Goal: Feedback & Contribution: Submit feedback/report problem

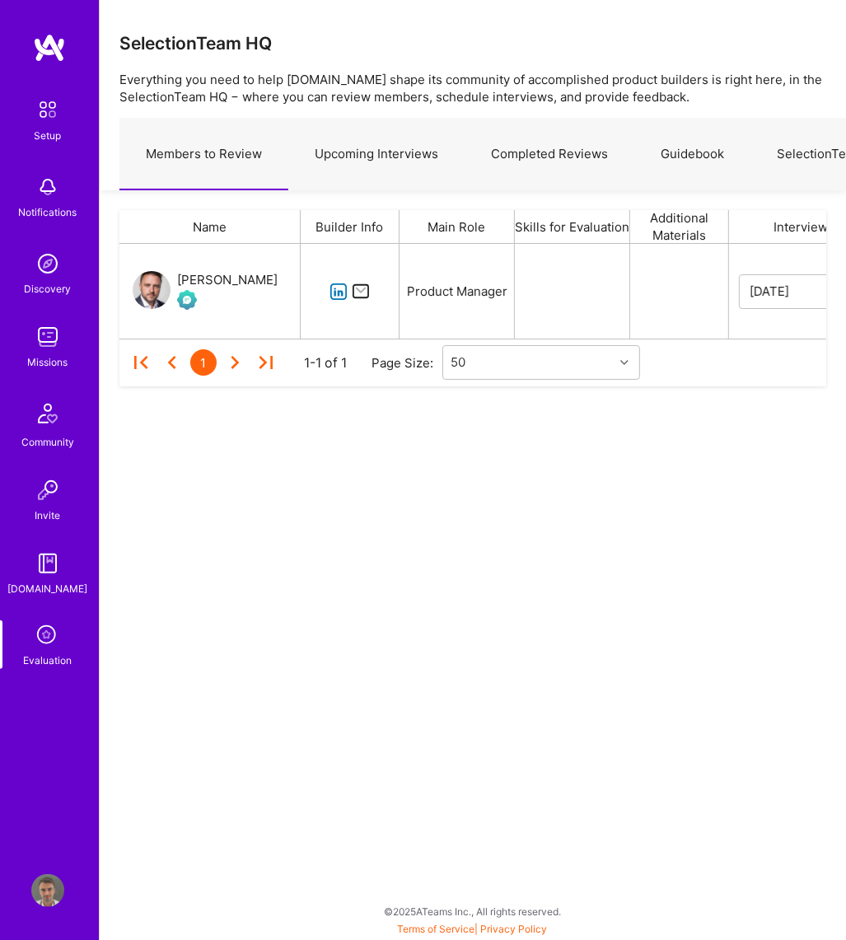
scroll to position [82, 695]
click at [408, 151] on link "Upcoming Interviews" at bounding box center [376, 155] width 176 height 72
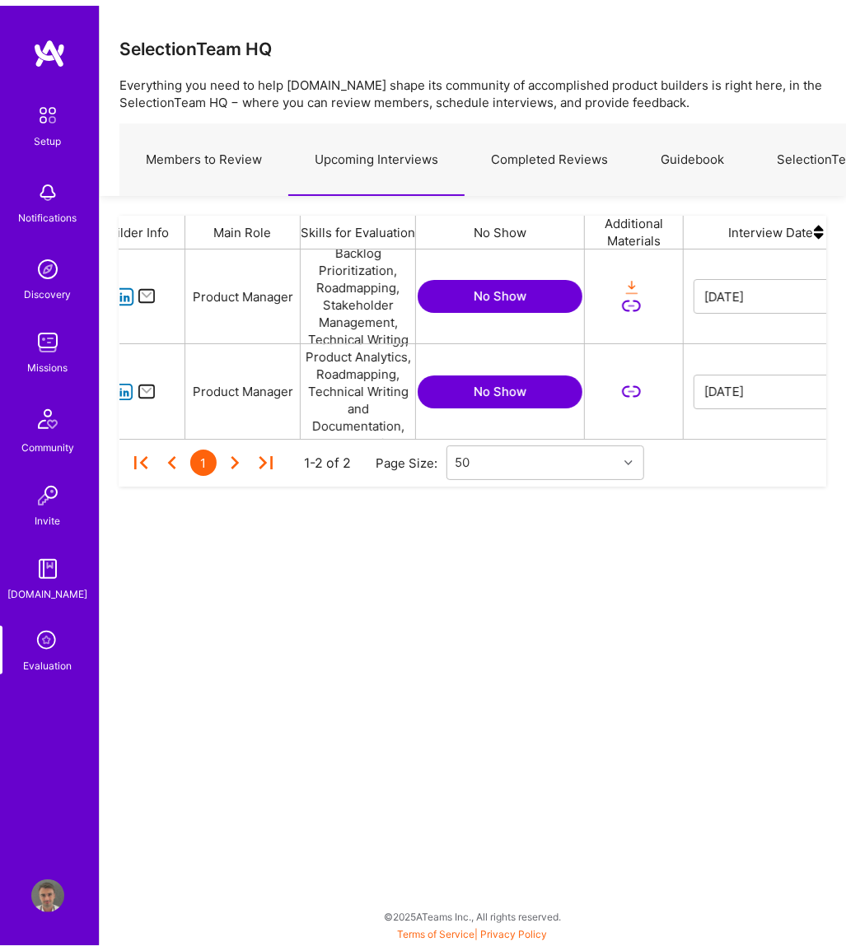
scroll to position [0, 566]
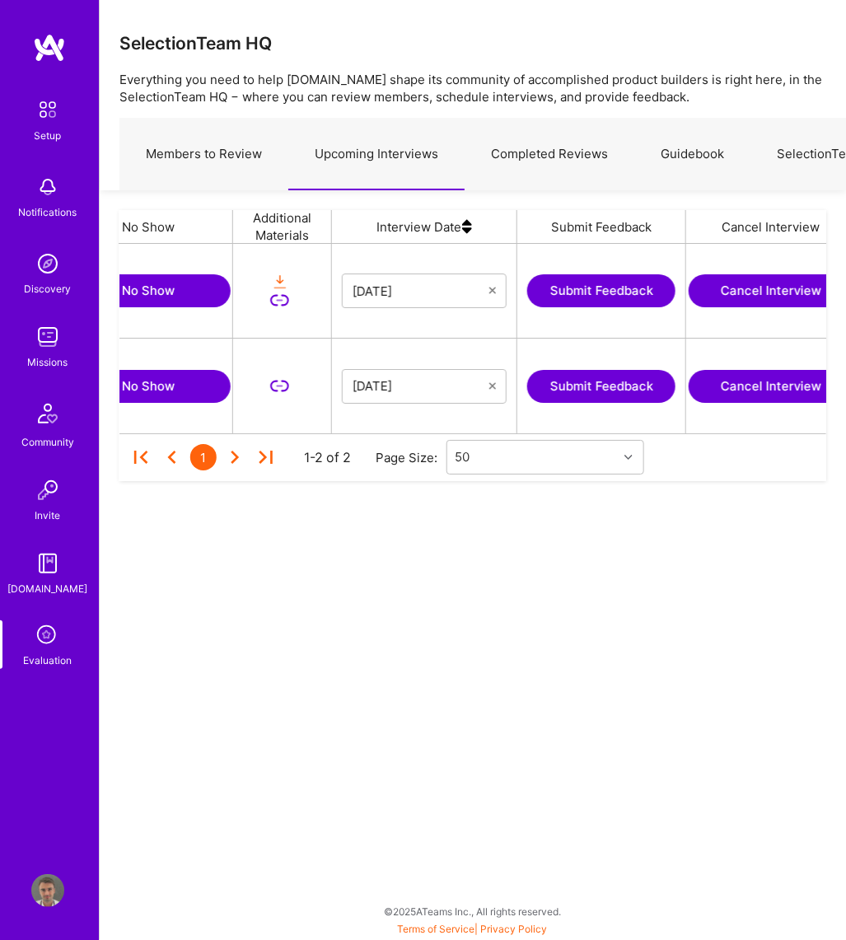
click at [593, 385] on button "Submit Feedback" at bounding box center [601, 386] width 148 height 33
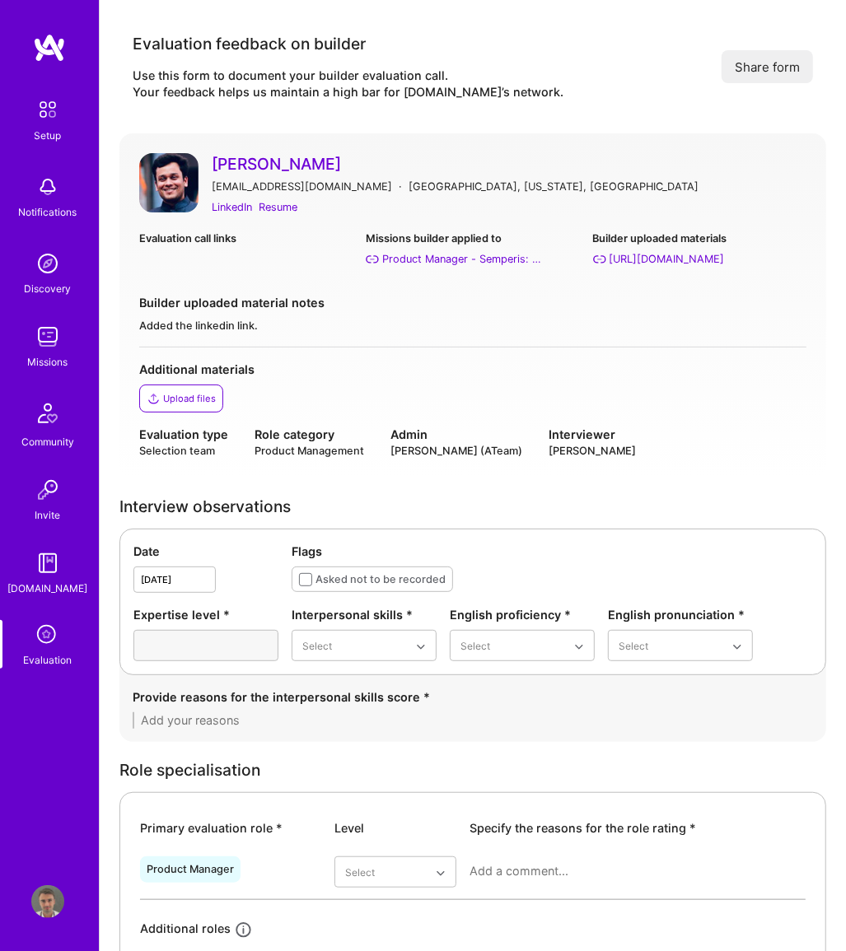
click at [239, 268] on div "Evaluation call links Missions builder applied to Product Manager - Semperis: V…" at bounding box center [472, 255] width 667 height 51
drag, startPoint x: 46, startPoint y: 583, endPoint x: 31, endPoint y: 643, distance: 61.1
click at [31, 643] on link "Evaluation" at bounding box center [48, 644] width 102 height 49
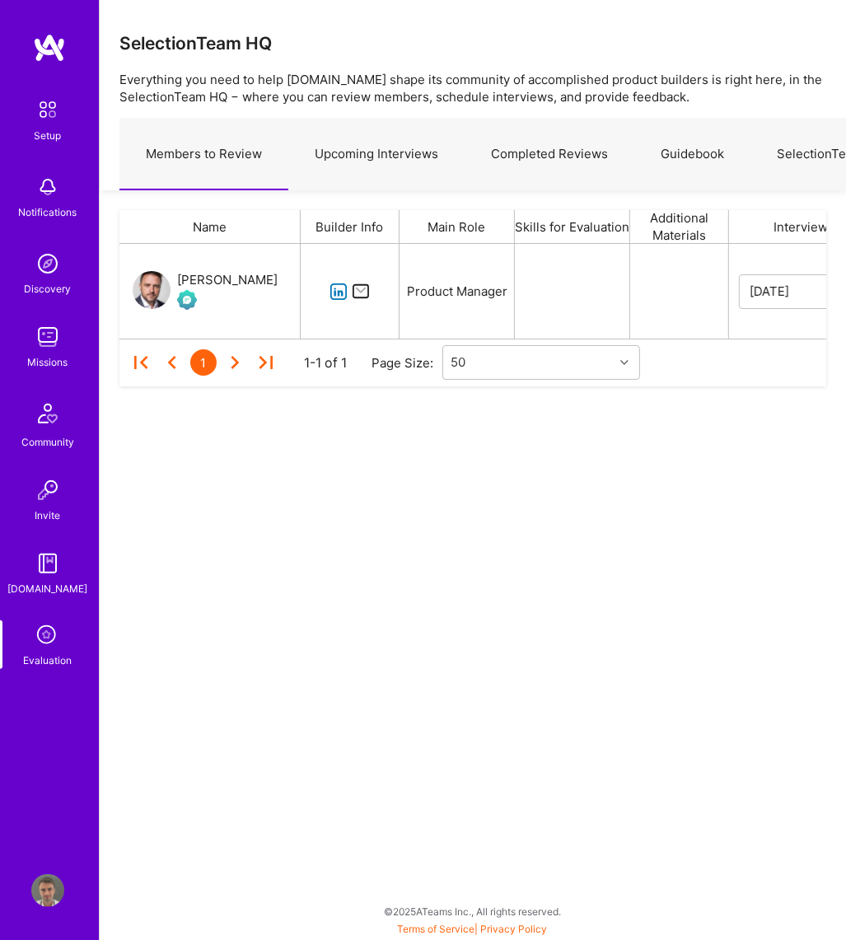
scroll to position [82, 695]
click at [329, 133] on link "Upcoming Interviews" at bounding box center [376, 155] width 176 height 72
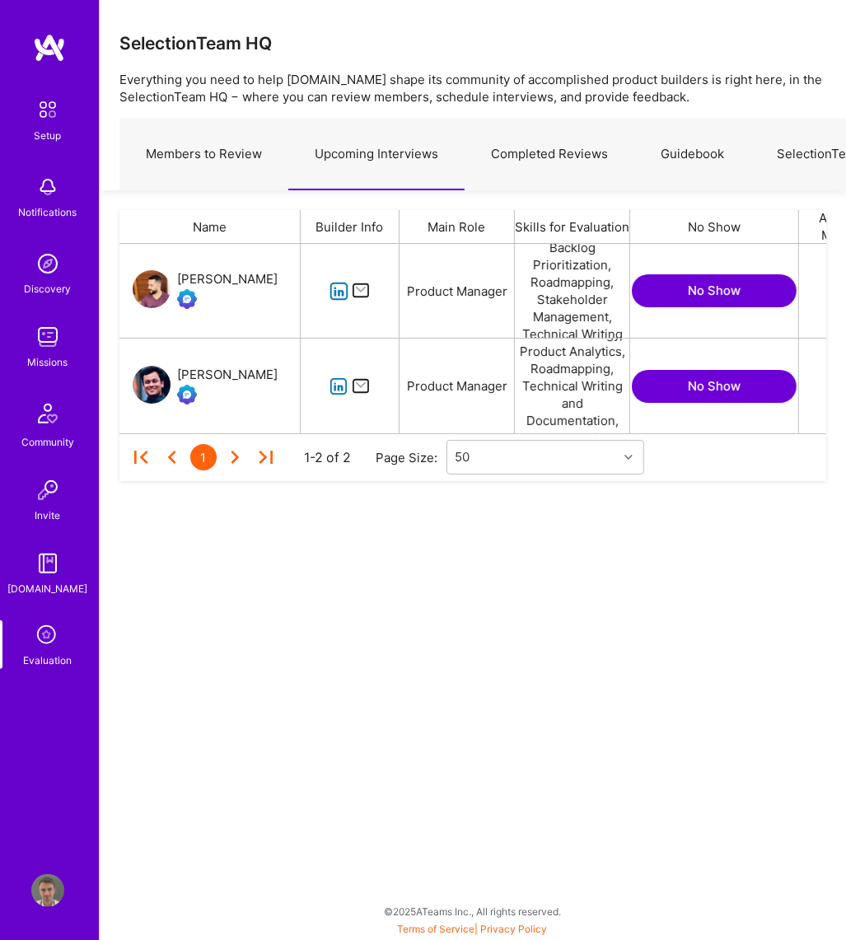
scroll to position [178, 695]
click at [274, 278] on div "[PERSON_NAME]" at bounding box center [227, 279] width 101 height 20
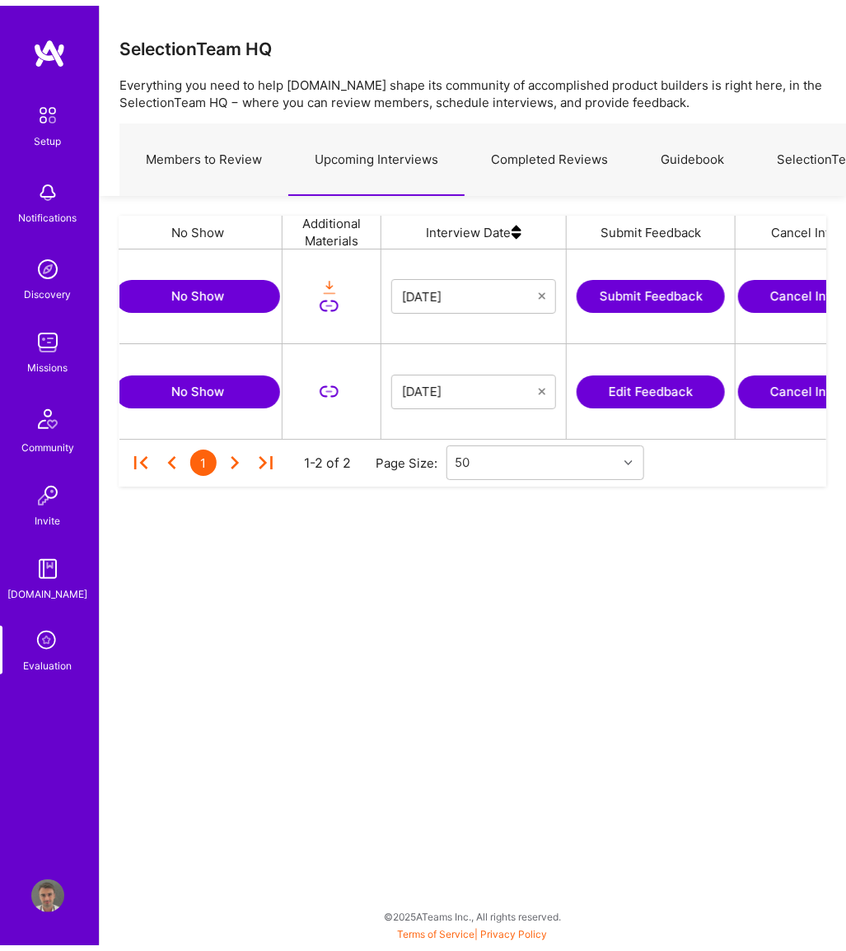
scroll to position [0, 544]
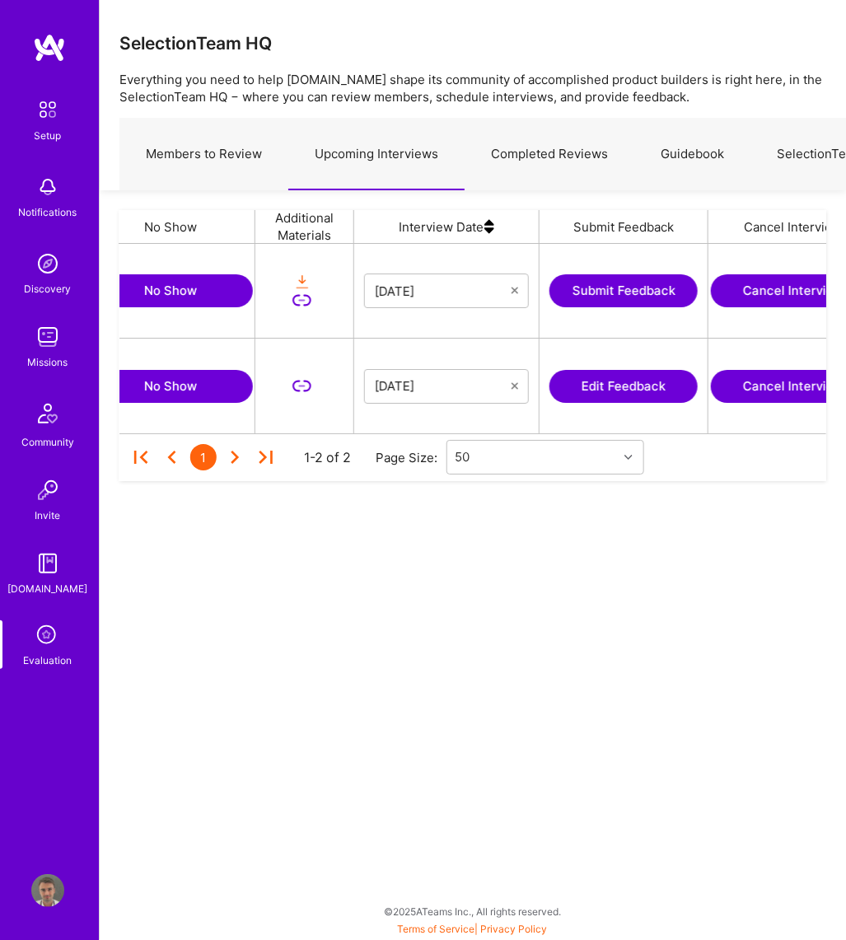
click at [659, 390] on button "Edit Feedback" at bounding box center [623, 386] width 148 height 33
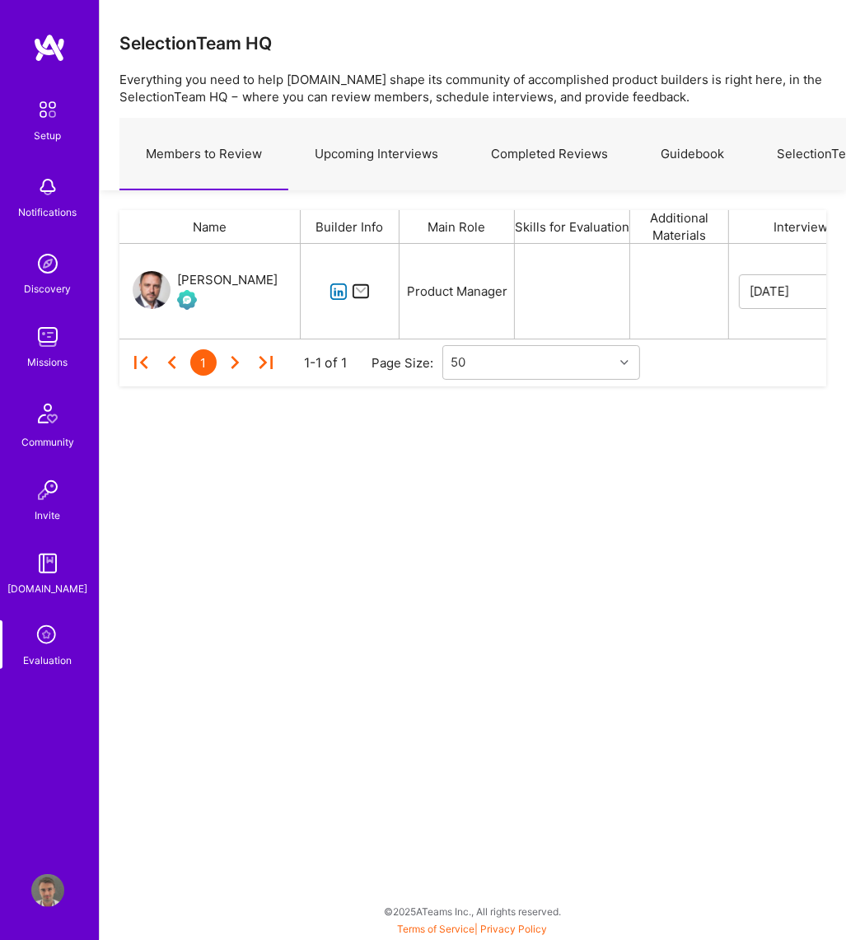
scroll to position [82, 695]
click at [670, 140] on link "Guidebook" at bounding box center [692, 155] width 116 height 72
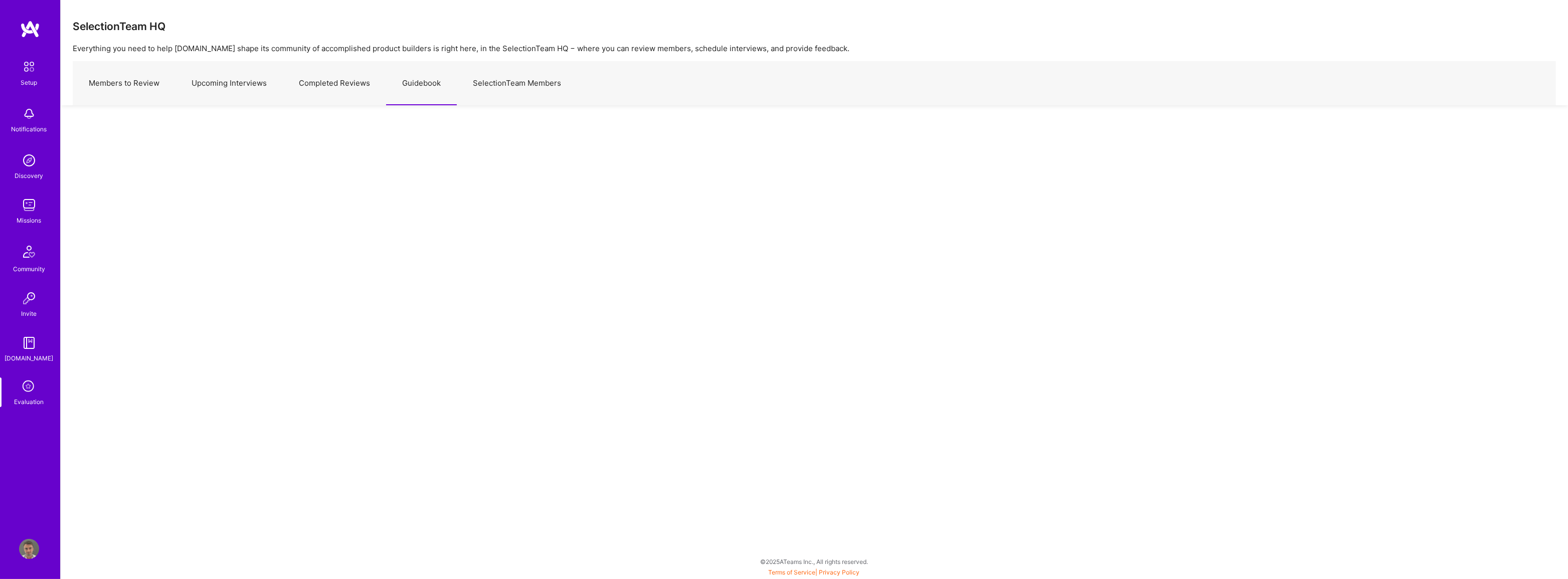
drag, startPoint x: 15, startPoint y: 349, endPoint x: 10, endPoint y: 466, distance: 117.1
click at [9, 471] on div "Setup Notifications Discovery Missions Community Invite A.Guide Evaluation" at bounding box center [30, 273] width 60 height 505
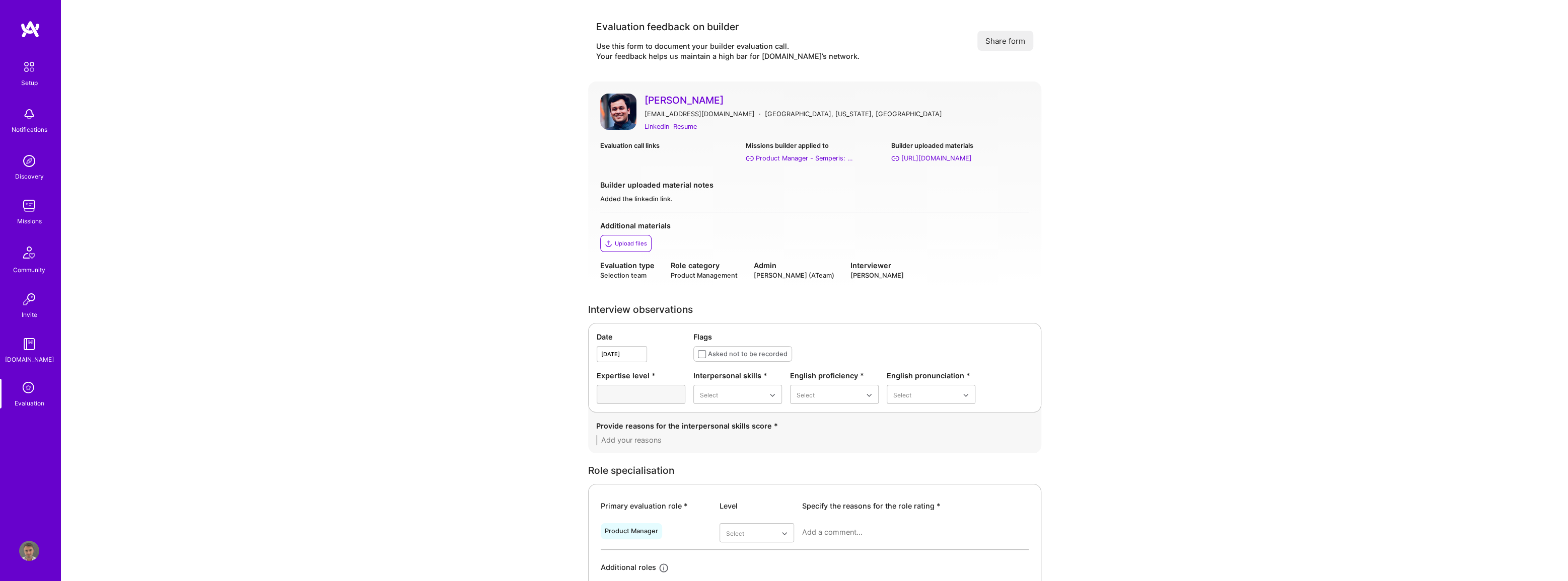
click at [18, 398] on div "Evaluation" at bounding box center [29, 403] width 30 height 10
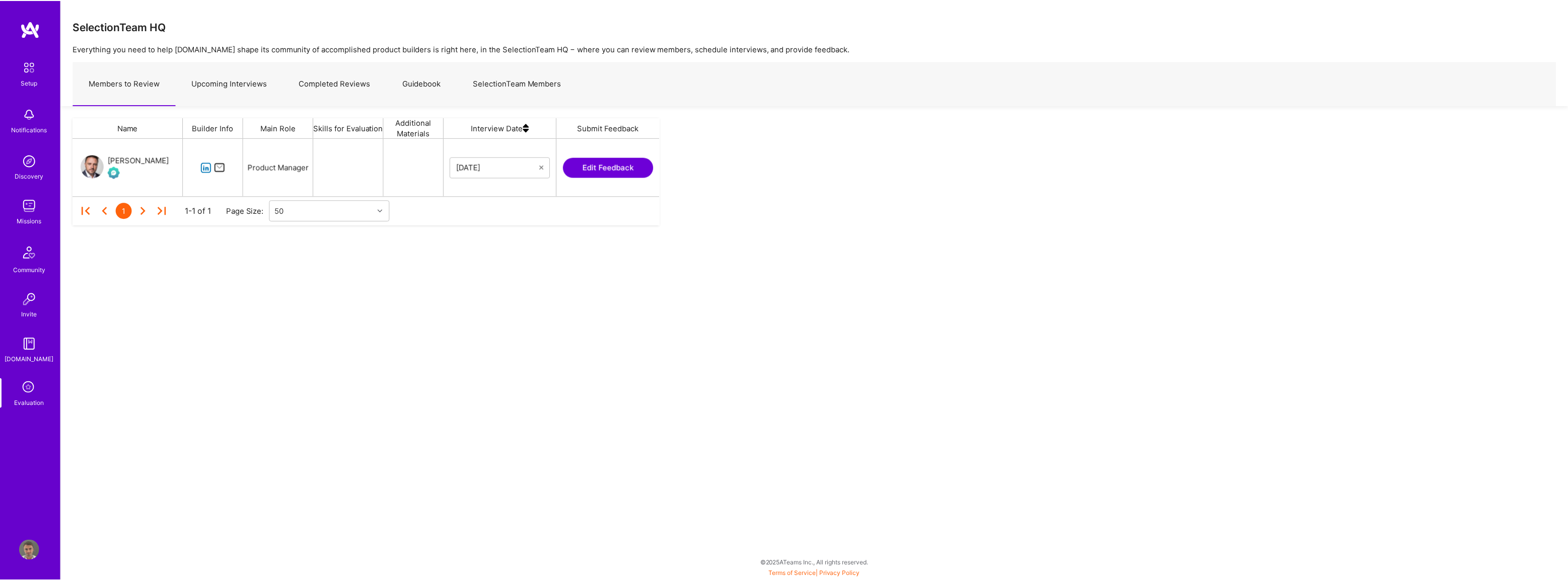
scroll to position [50, 582]
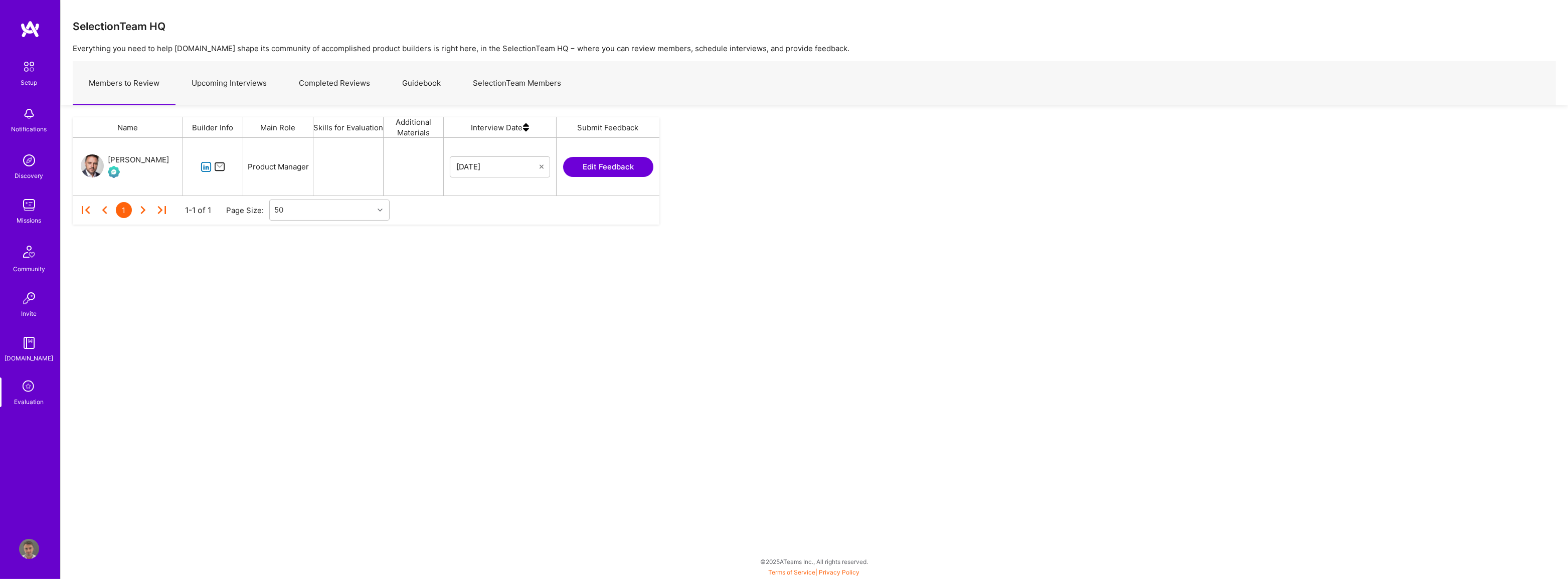
click at [334, 82] on link "Completed Reviews" at bounding box center [335, 83] width 103 height 44
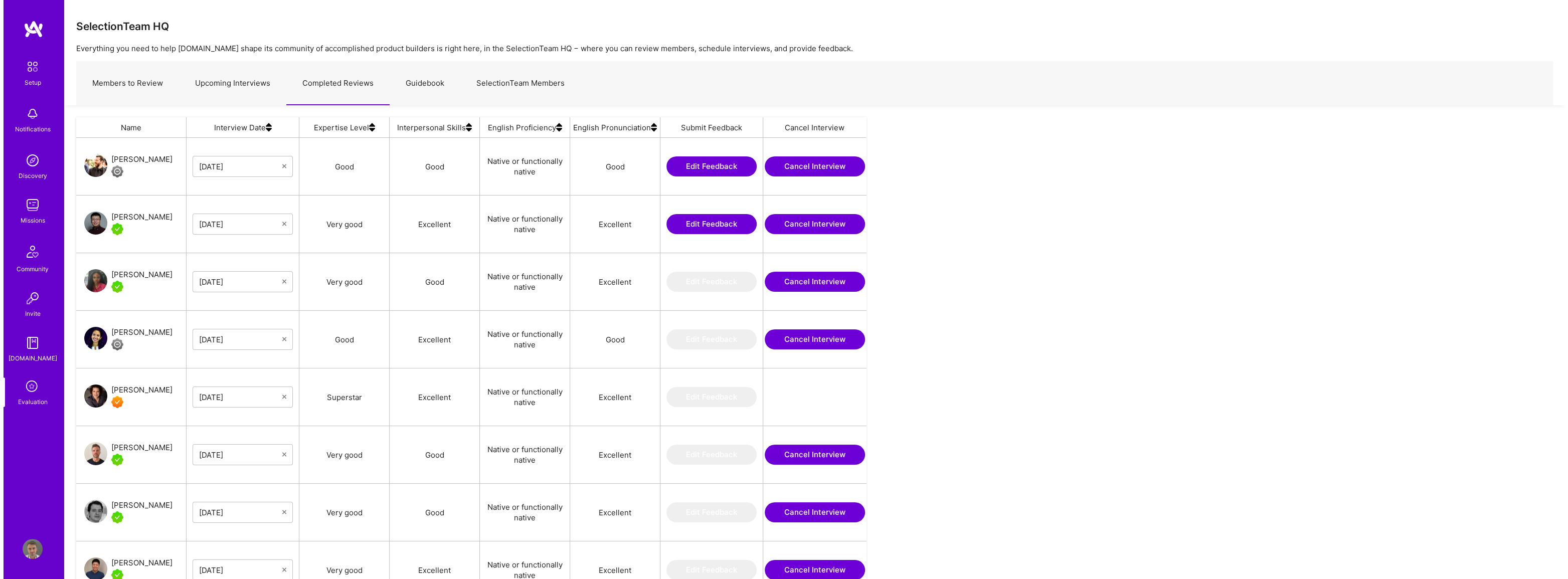
scroll to position [467, 782]
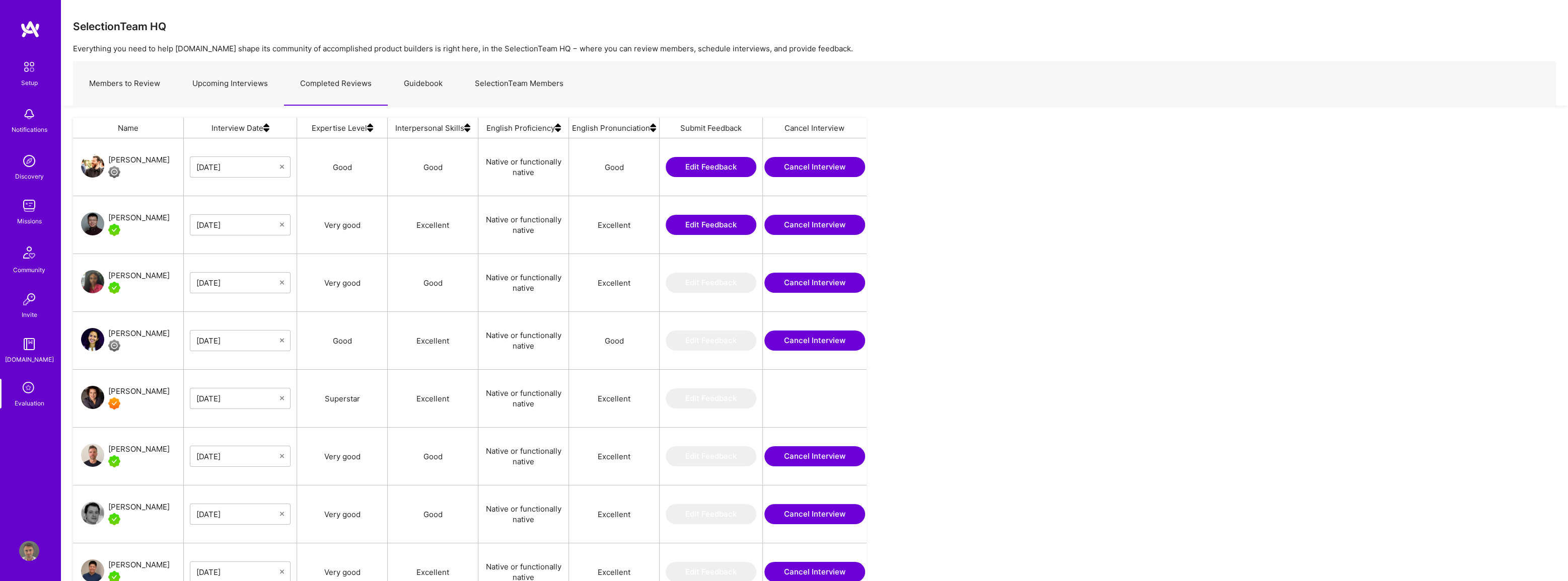
click at [245, 78] on link "Upcoming Interviews" at bounding box center [230, 84] width 108 height 44
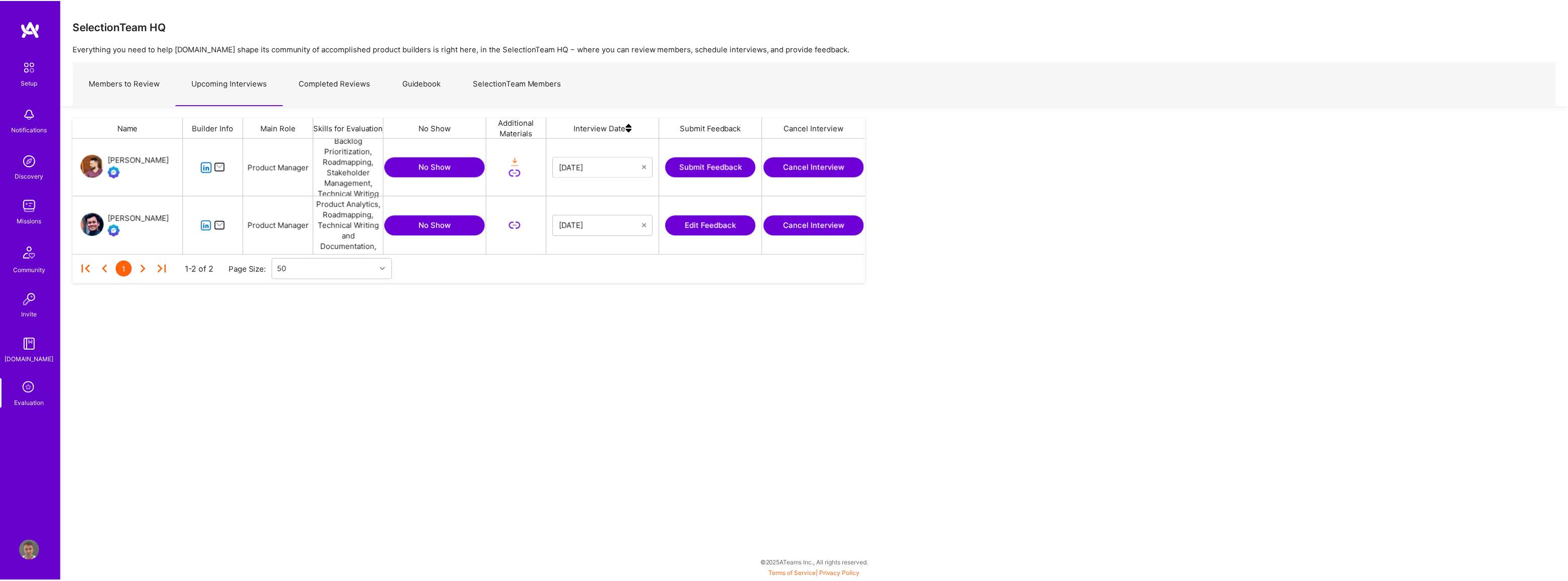
scroll to position [109, 789]
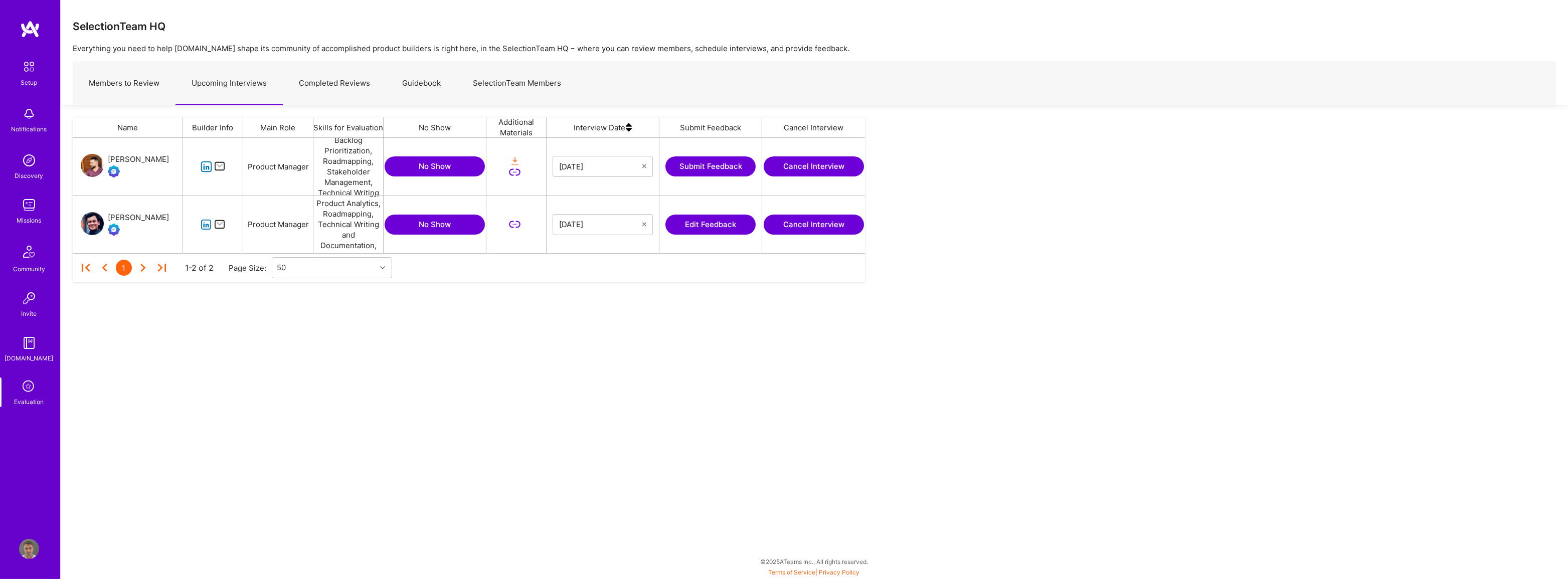
click at [318, 85] on link "Completed Reviews" at bounding box center [335, 83] width 103 height 44
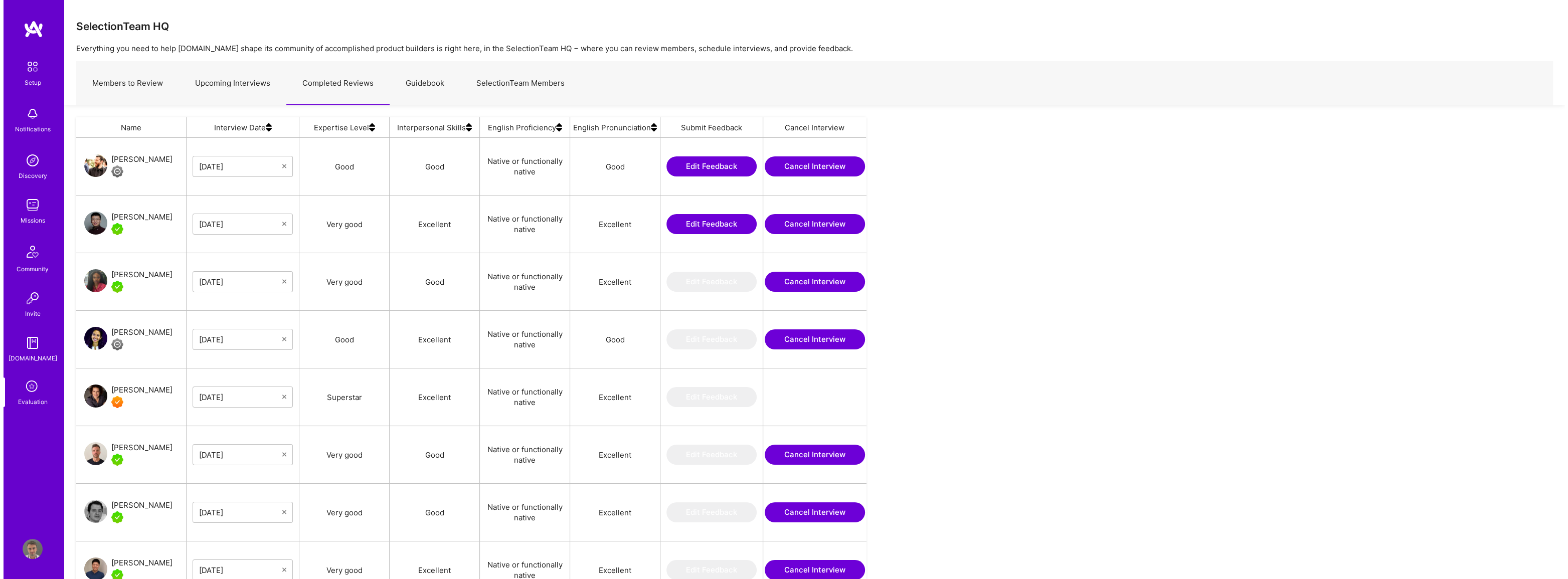
scroll to position [467, 782]
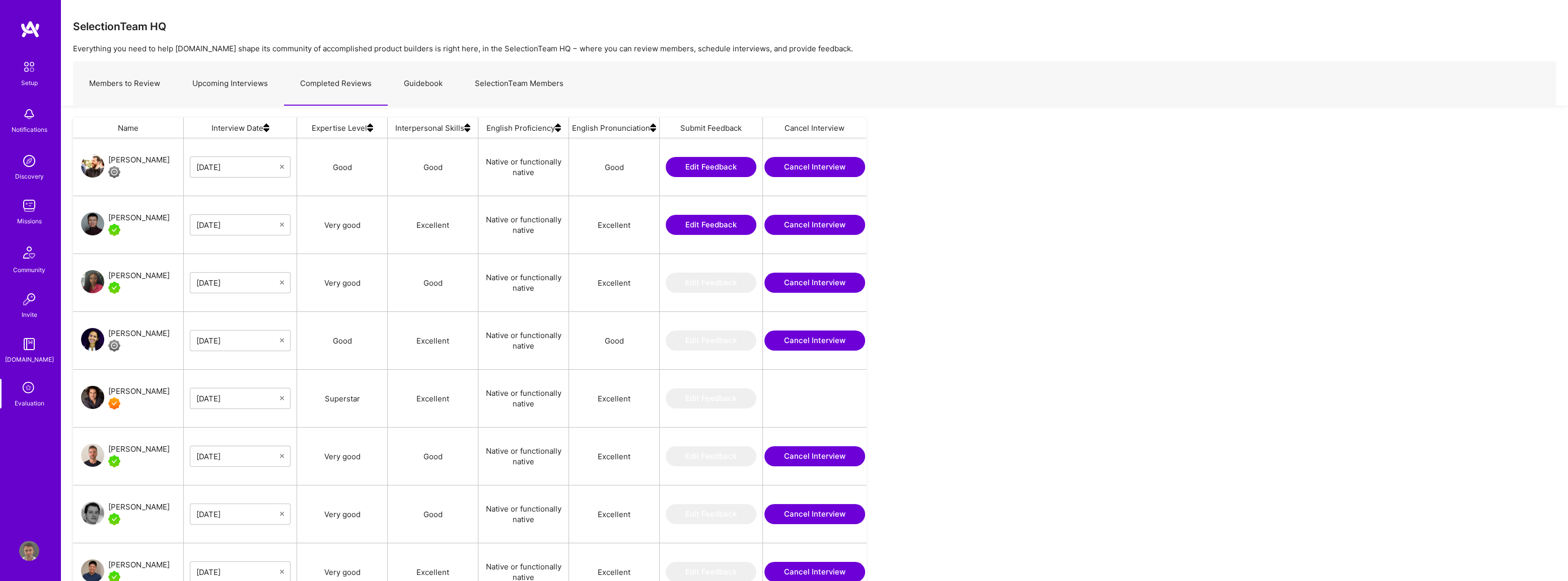
click at [241, 79] on link "Upcoming Interviews" at bounding box center [230, 84] width 108 height 44
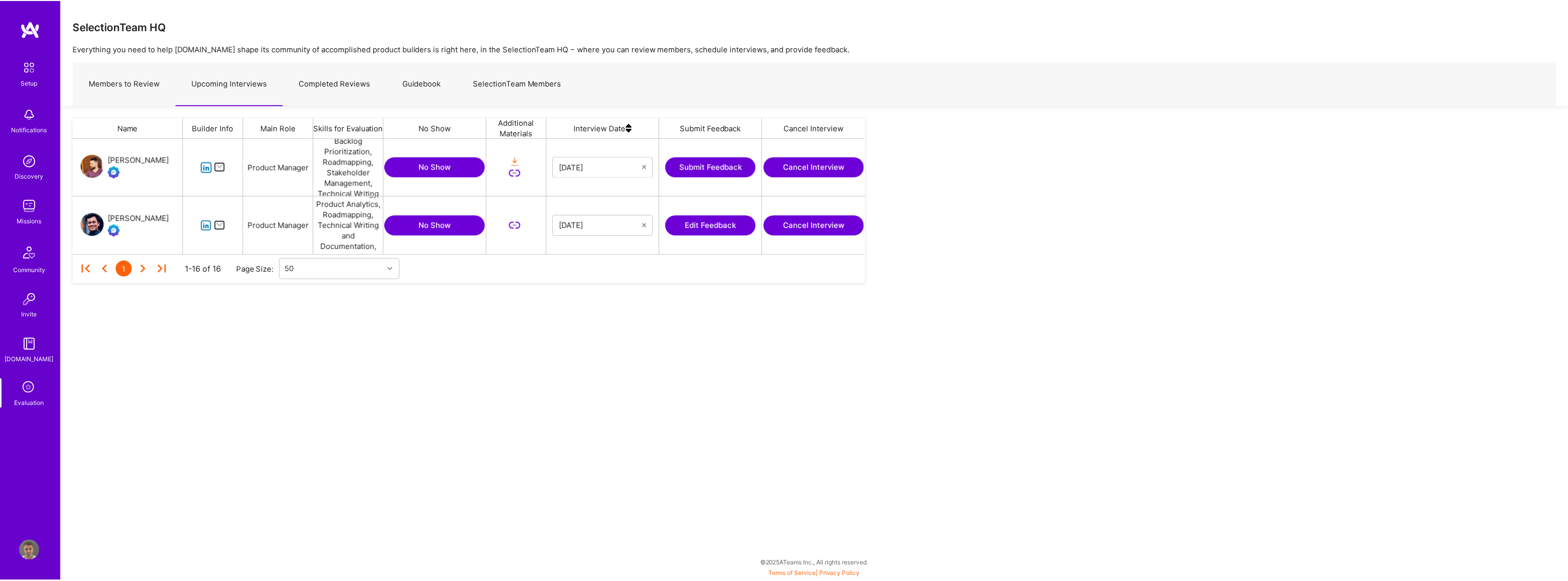
scroll to position [109, 789]
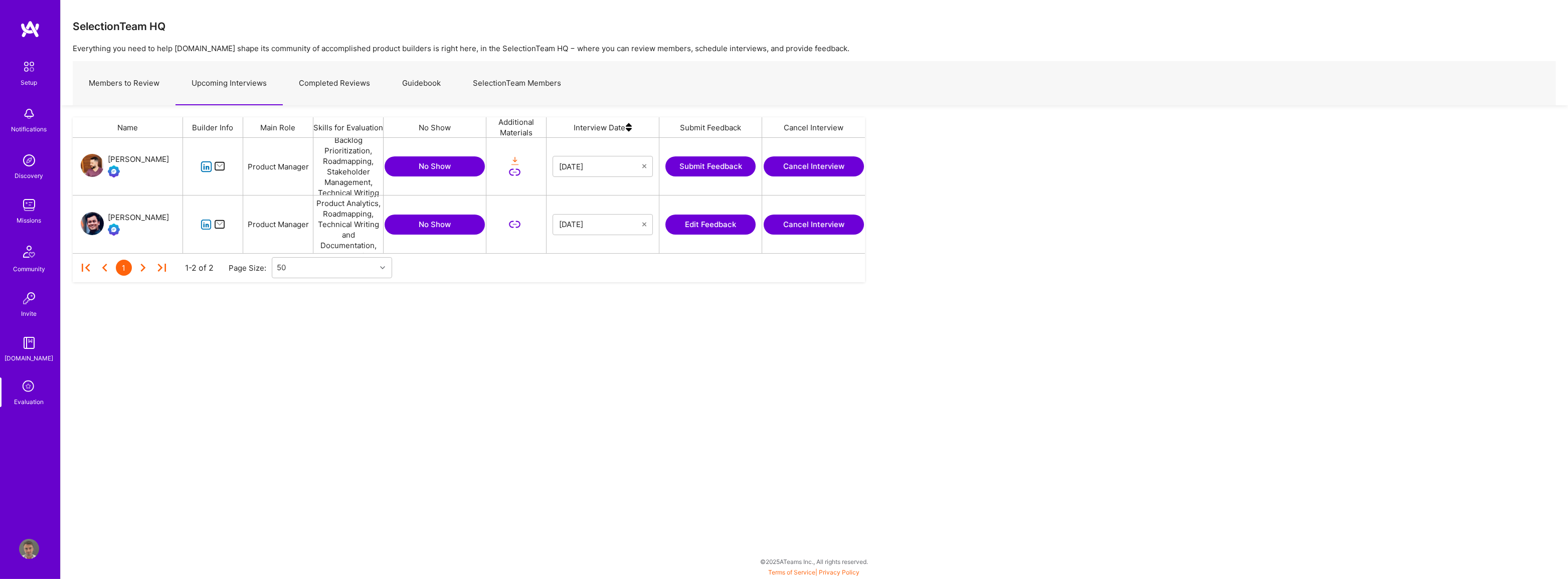
click at [729, 226] on button "Edit Feedback" at bounding box center [710, 225] width 90 height 20
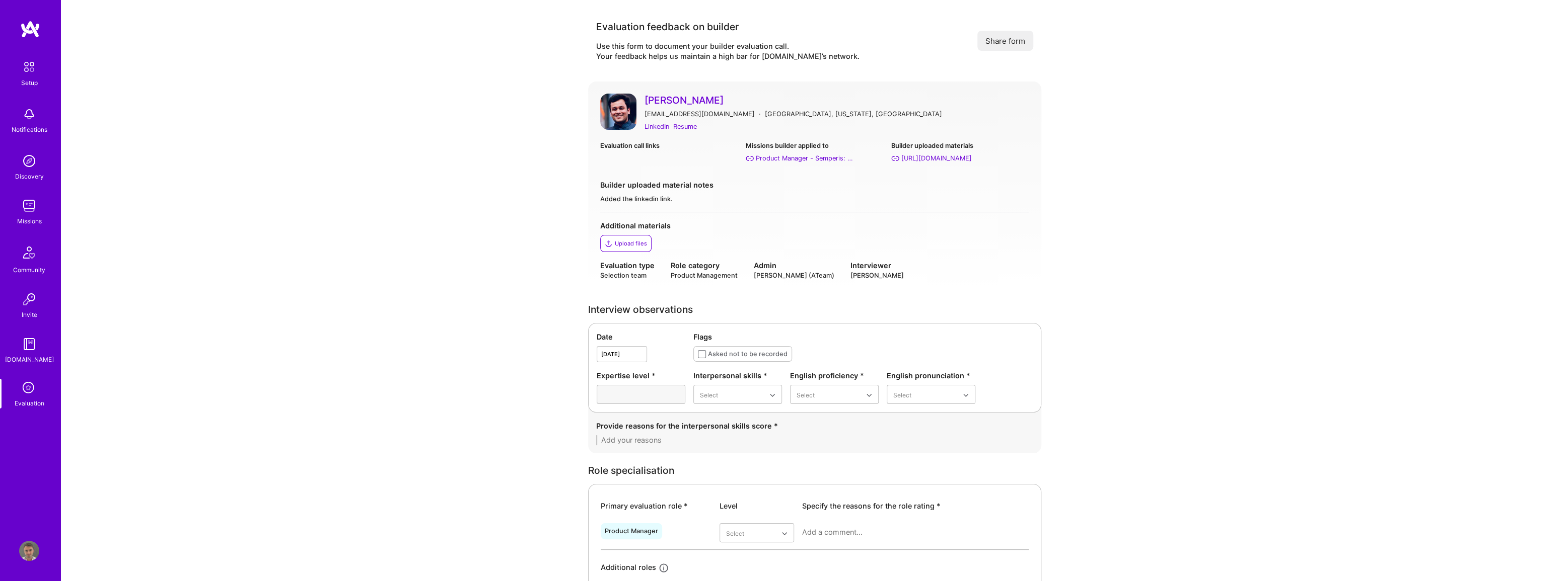
click at [639, 164] on div "Evaluation call links Missions builder applied to Product Manager - Semperis: V…" at bounding box center [815, 156] width 429 height 31
drag, startPoint x: 628, startPoint y: 157, endPoint x: 630, endPoint y: 167, distance: 10.2
click at [630, 167] on div "Evaluation call links Missions builder applied to Product Manager - Semperis: V…" at bounding box center [815, 156] width 429 height 31
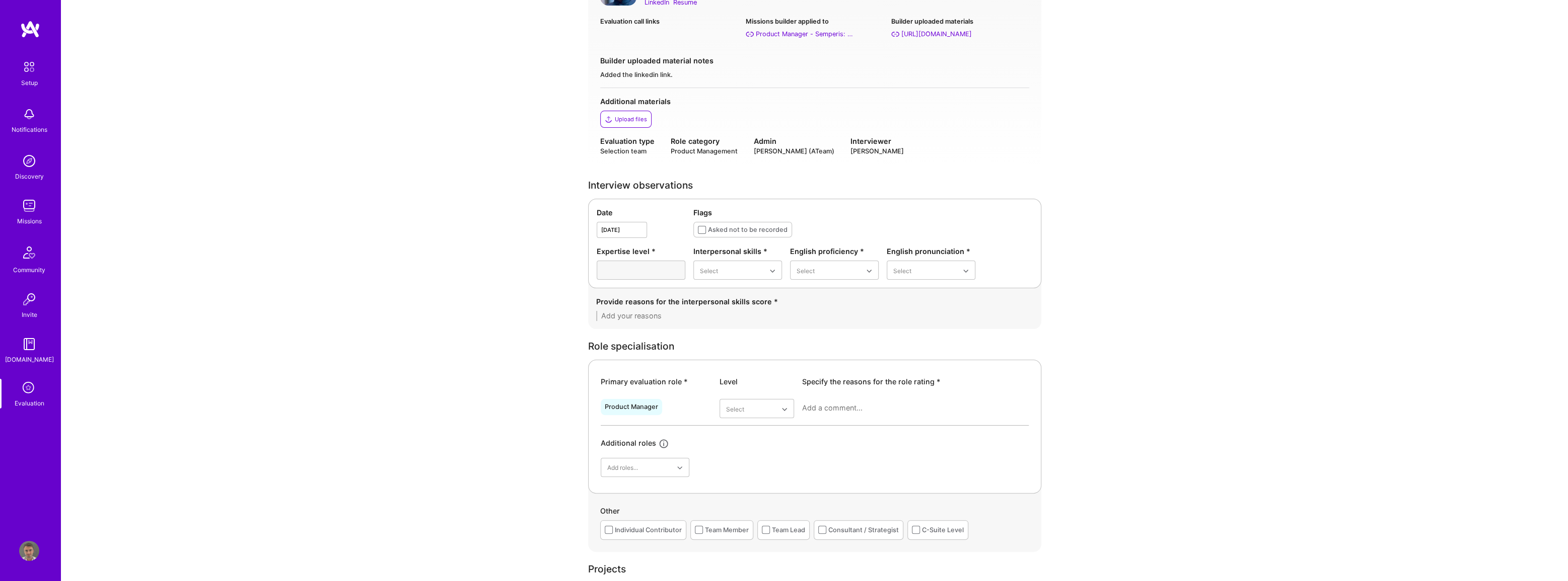
scroll to position [137, 0]
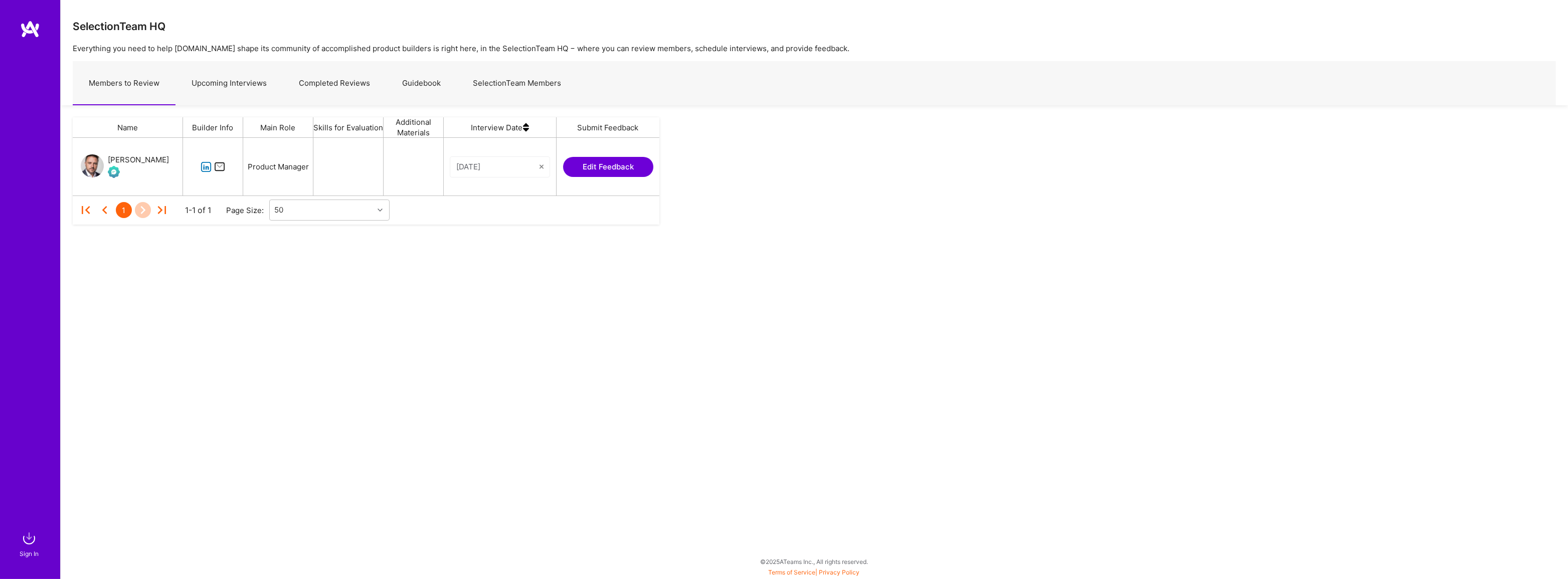
scroll to position [50, 579]
click at [232, 86] on link "Upcoming Interviews" at bounding box center [229, 83] width 107 height 44
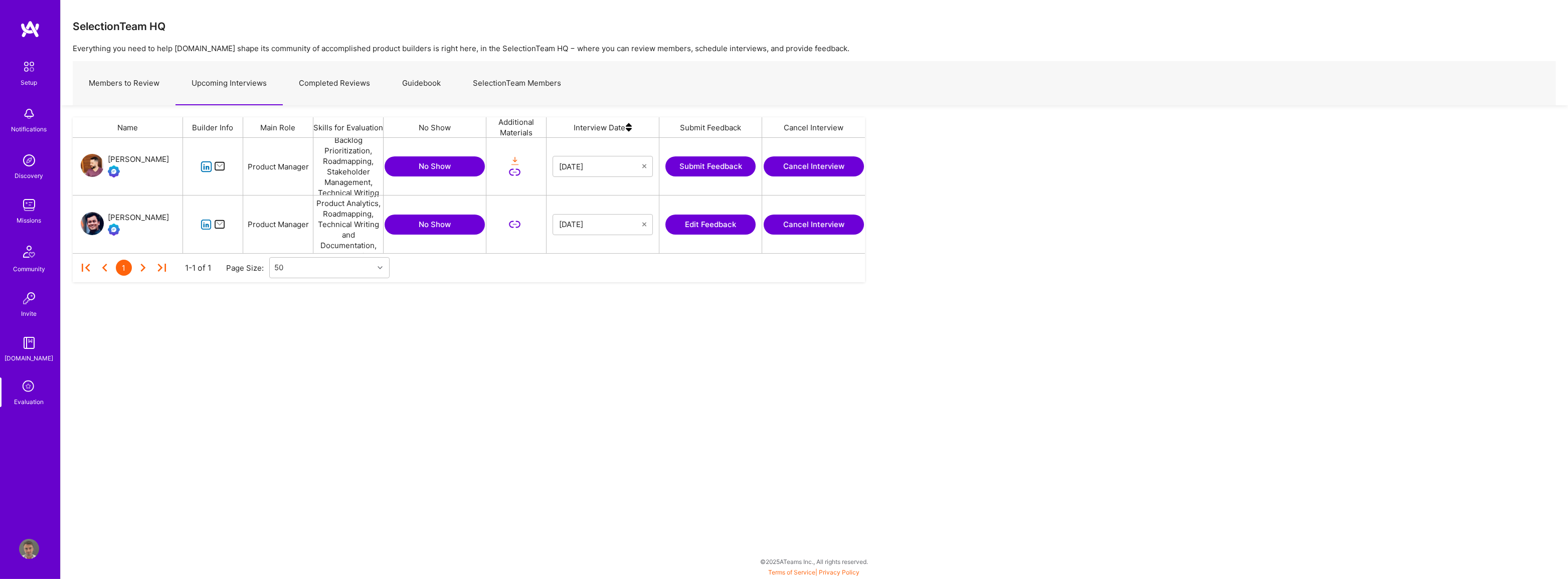
click at [326, 80] on link "Completed Reviews" at bounding box center [335, 83] width 103 height 44
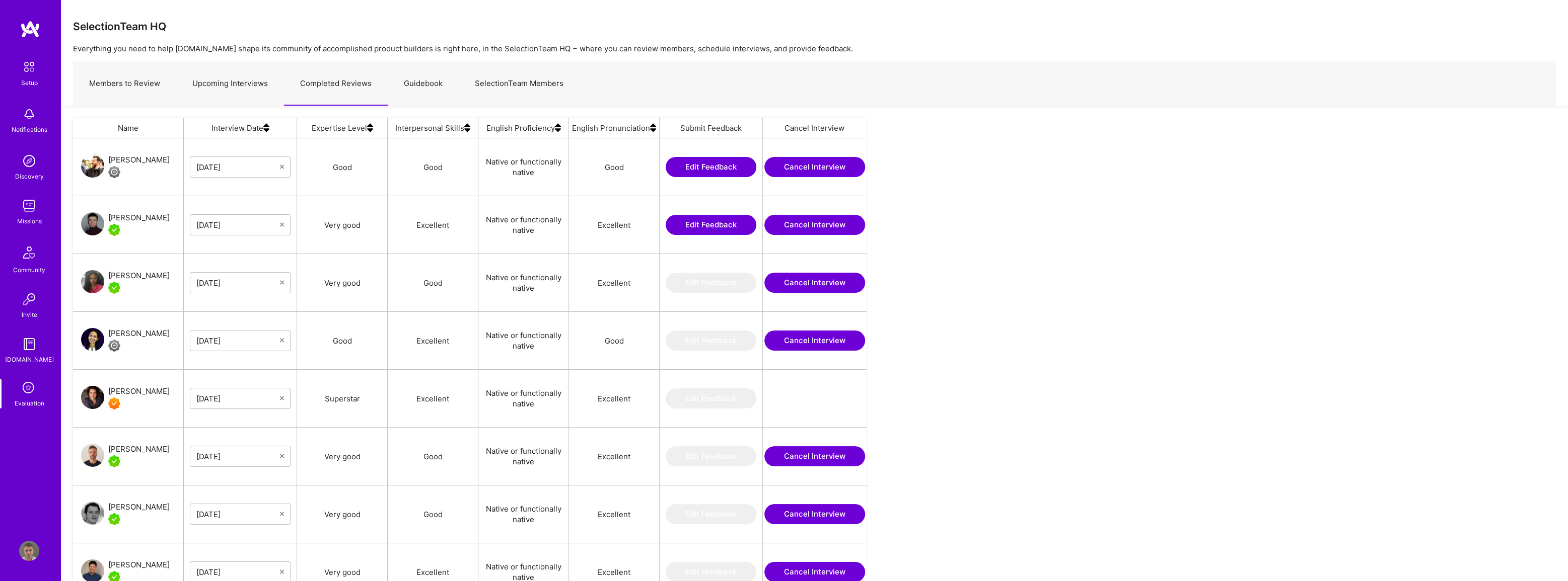
scroll to position [469, 786]
click at [707, 169] on button "Edit Feedback" at bounding box center [711, 167] width 90 height 20
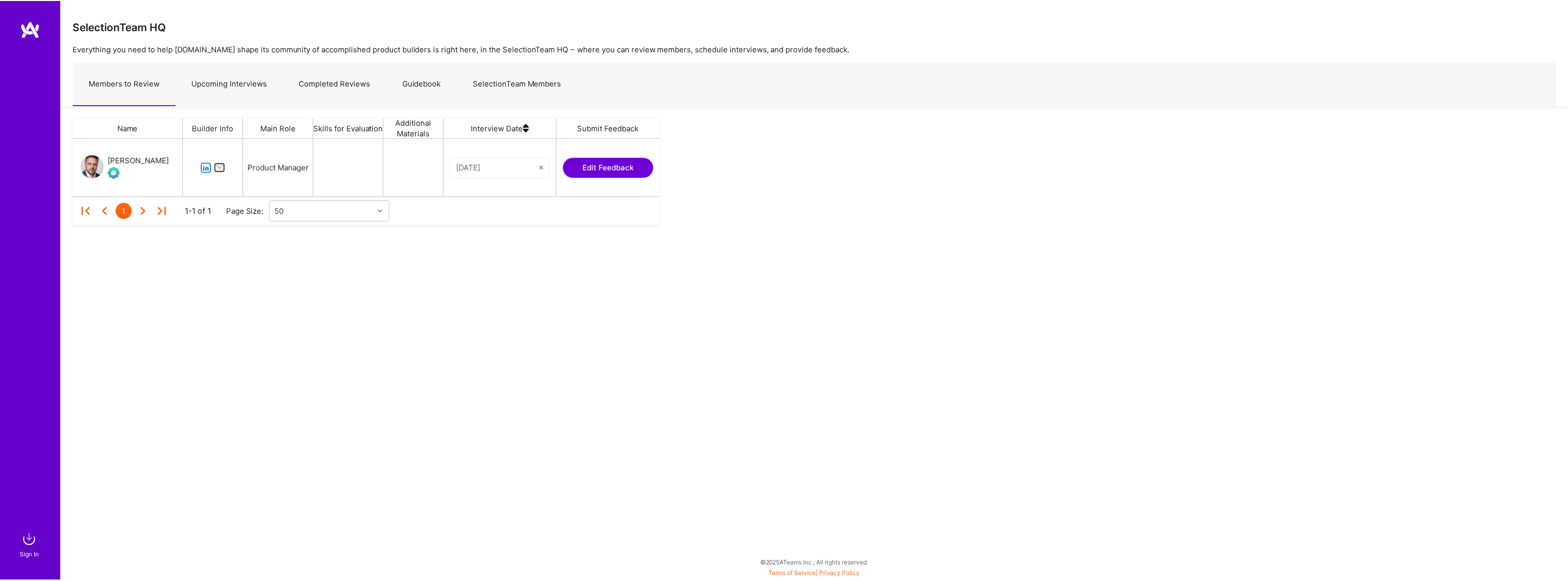
scroll to position [50, 582]
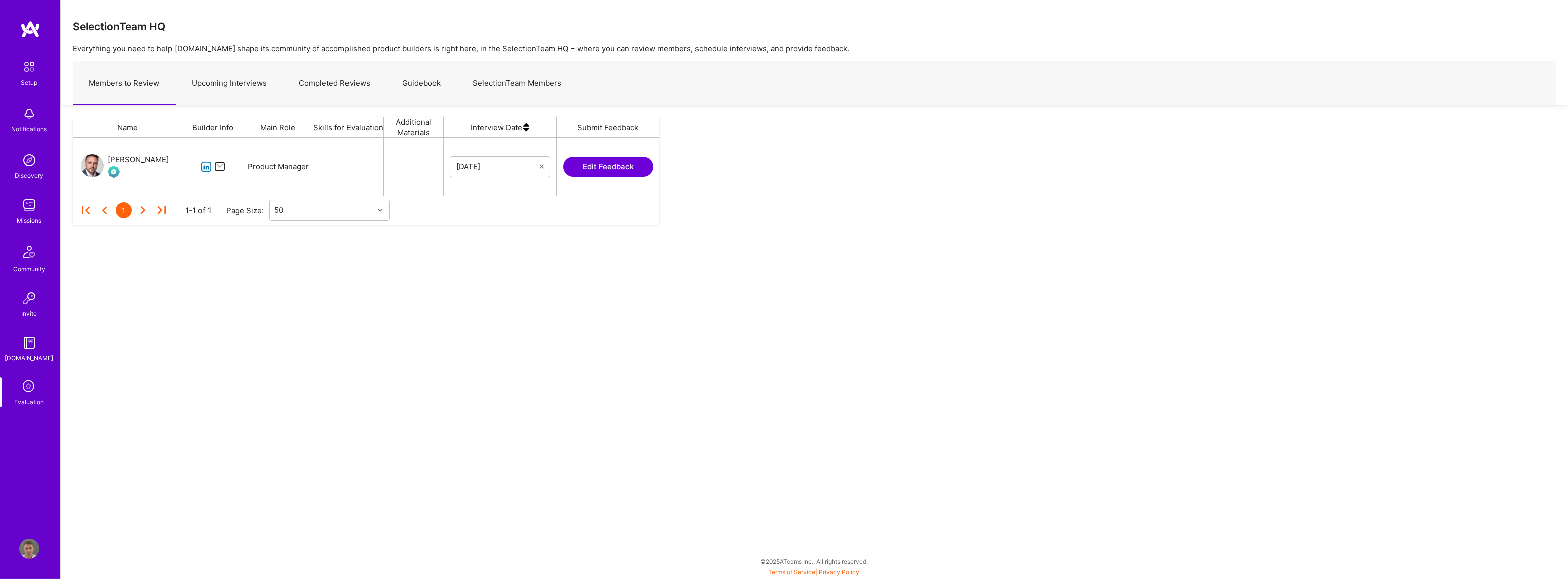
click at [324, 82] on link "Completed Reviews" at bounding box center [335, 83] width 103 height 44
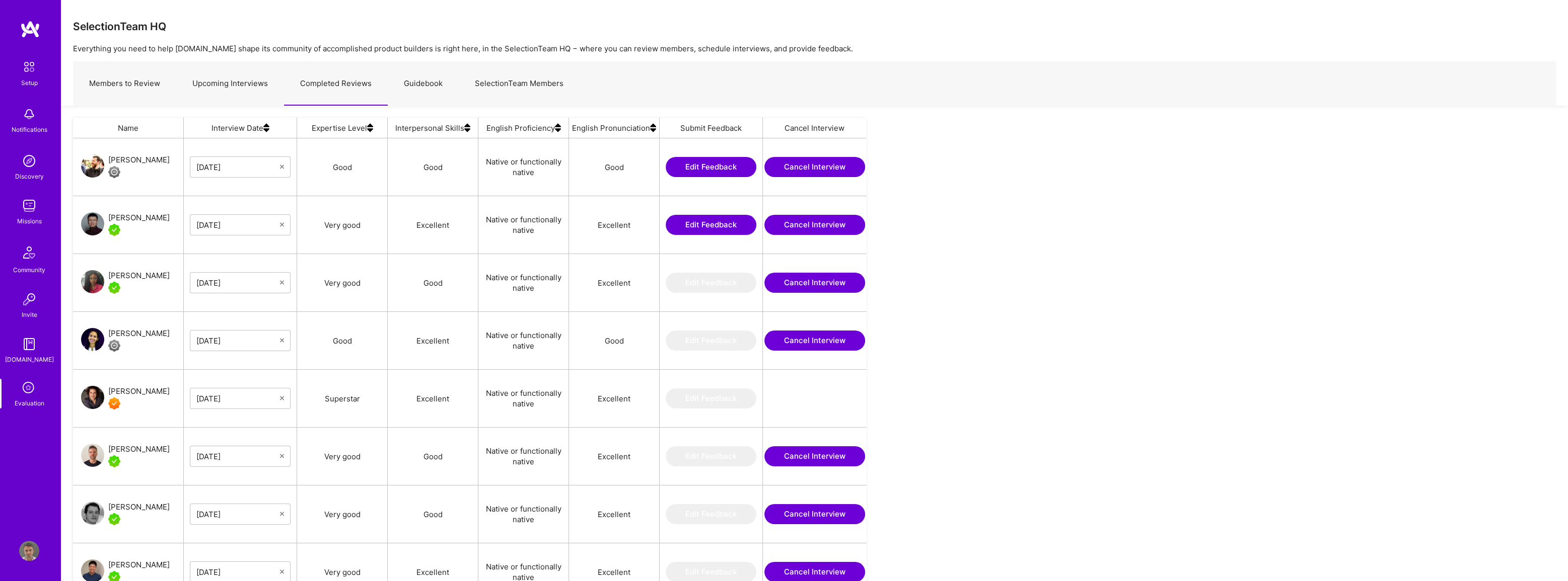
scroll to position [469, 786]
click at [696, 226] on button "Edit Feedback" at bounding box center [711, 225] width 90 height 20
